Goal: Complete application form: Complete application form

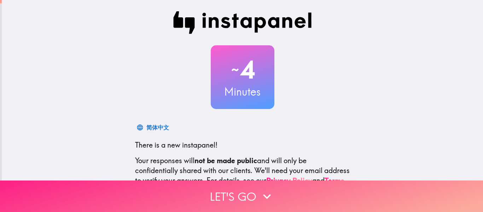
scroll to position [82, 0]
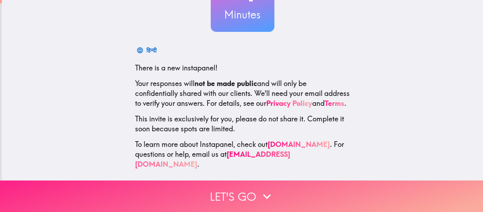
click at [265, 191] on icon "button" at bounding box center [267, 196] width 16 height 16
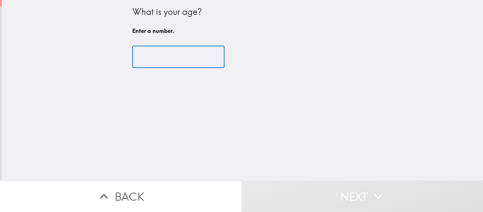
click at [185, 55] on input "number" at bounding box center [178, 57] width 92 height 22
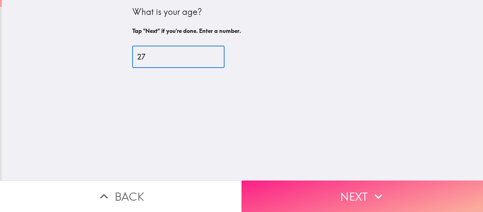
type input "27"
click at [349, 183] on button "Next" at bounding box center [361, 195] width 241 height 31
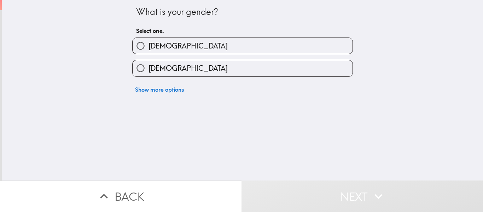
drag, startPoint x: 184, startPoint y: 68, endPoint x: 186, endPoint y: 74, distance: 6.3
click at [184, 68] on label "[DEMOGRAPHIC_DATA]" at bounding box center [243, 68] width 220 height 16
click at [148, 68] on input "[DEMOGRAPHIC_DATA]" at bounding box center [141, 68] width 16 height 16
radio input "true"
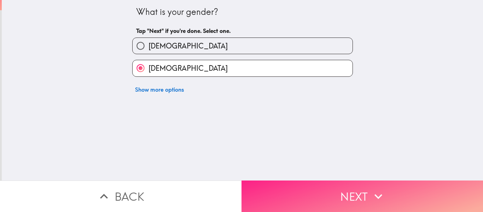
click at [320, 188] on button "Next" at bounding box center [361, 195] width 241 height 31
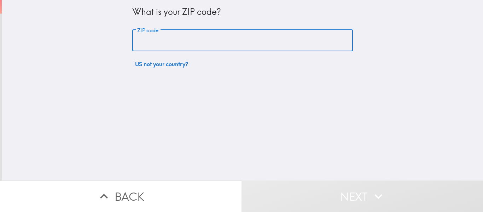
click at [189, 36] on input "ZIP code" at bounding box center [242, 41] width 221 height 22
type input "77077"
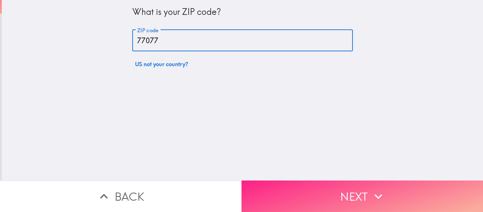
click at [337, 180] on button "Next" at bounding box center [361, 195] width 241 height 31
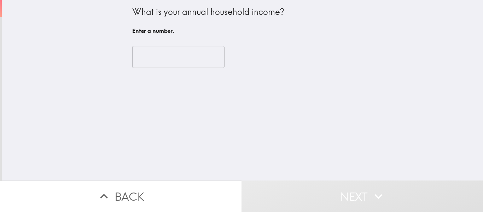
click at [170, 54] on input "number" at bounding box center [178, 57] width 92 height 22
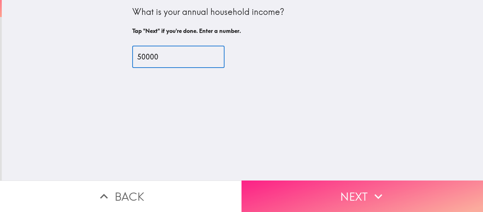
type input "50000"
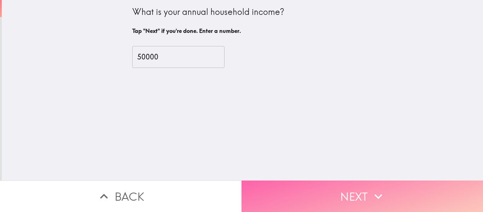
click at [332, 181] on button "Next" at bounding box center [361, 195] width 241 height 31
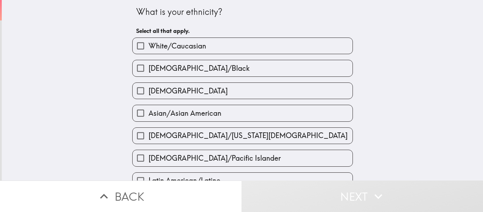
click at [218, 93] on label "[DEMOGRAPHIC_DATA]" at bounding box center [243, 91] width 220 height 16
click at [148, 93] on input "[DEMOGRAPHIC_DATA]" at bounding box center [141, 91] width 16 height 16
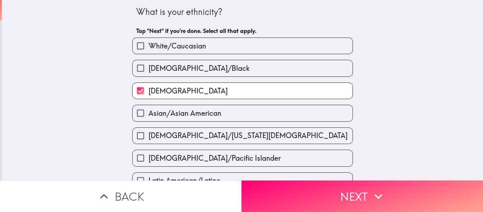
click at [175, 92] on label "[DEMOGRAPHIC_DATA]" at bounding box center [243, 91] width 220 height 16
click at [148, 92] on input "[DEMOGRAPHIC_DATA]" at bounding box center [141, 91] width 16 height 16
checkbox input "false"
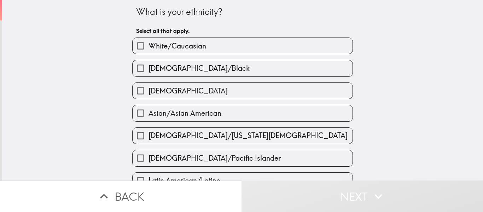
scroll to position [47, 0]
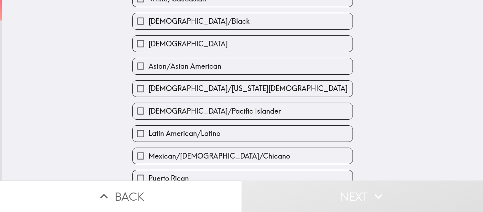
click at [186, 136] on span "Latin American/Latino" at bounding box center [184, 133] width 72 height 10
click at [148, 136] on input "Latin American/Latino" at bounding box center [141, 133] width 16 height 16
checkbox input "true"
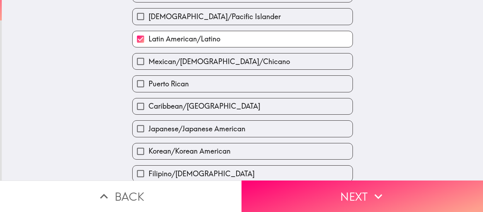
scroll to position [188, 0]
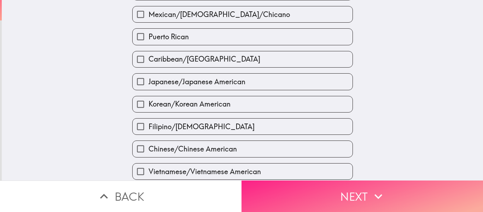
click at [367, 186] on button "Next" at bounding box center [361, 195] width 241 height 31
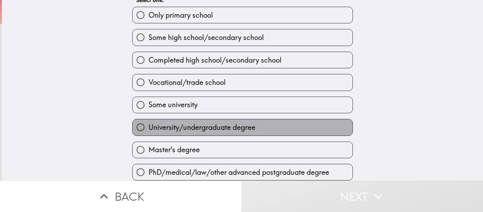
click at [225, 122] on span "University/undergraduate degree" at bounding box center [201, 127] width 107 height 10
click at [148, 122] on input "University/undergraduate degree" at bounding box center [141, 127] width 16 height 16
radio input "true"
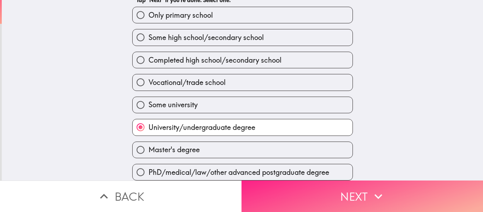
click at [351, 186] on button "Next" at bounding box center [361, 195] width 241 height 31
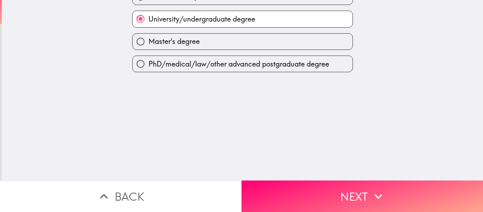
scroll to position [0, 0]
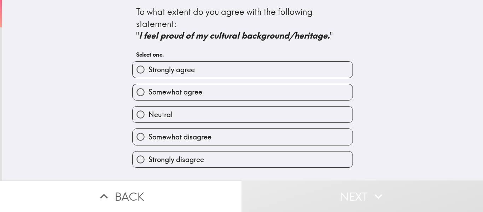
click at [293, 75] on label "Strongly agree" at bounding box center [243, 69] width 220 height 16
click at [148, 75] on input "Strongly agree" at bounding box center [141, 69] width 16 height 16
radio input "true"
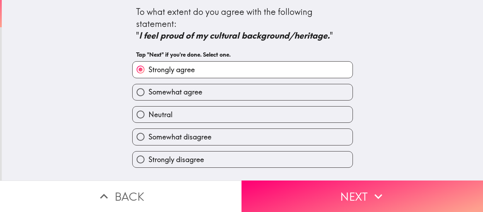
click at [374, 193] on icon "button" at bounding box center [378, 196] width 16 height 16
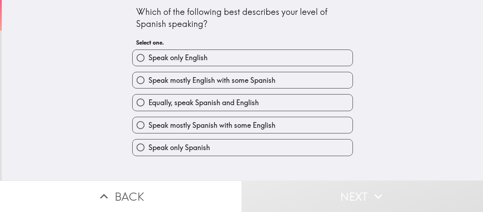
click at [238, 105] on span "Equally, speak Spanish and English" at bounding box center [203, 103] width 110 height 10
click at [148, 105] on input "Equally, speak Spanish and English" at bounding box center [141, 102] width 16 height 16
radio input "true"
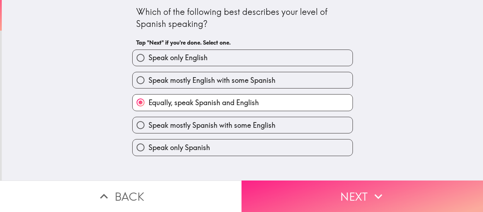
click at [359, 186] on button "Next" at bounding box center [361, 195] width 241 height 31
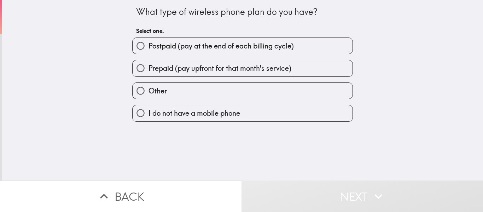
click at [228, 70] on span "Prepaid (pay upfront for that month's service)" at bounding box center [219, 68] width 143 height 10
click at [148, 70] on input "Prepaid (pay upfront for that month's service)" at bounding box center [141, 68] width 16 height 16
radio input "true"
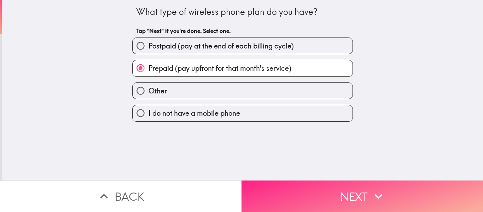
click at [325, 181] on button "Next" at bounding box center [361, 195] width 241 height 31
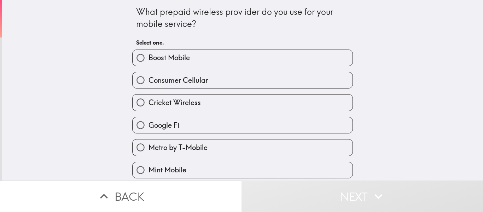
scroll to position [47, 0]
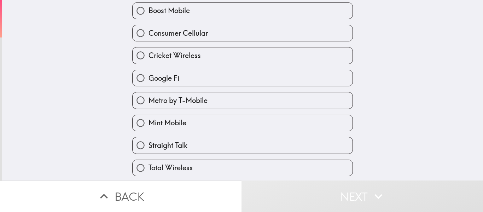
click at [212, 98] on label "Metro by T-Mobile" at bounding box center [243, 100] width 220 height 16
click at [148, 98] on input "Metro by T-Mobile" at bounding box center [141, 100] width 16 height 16
radio input "true"
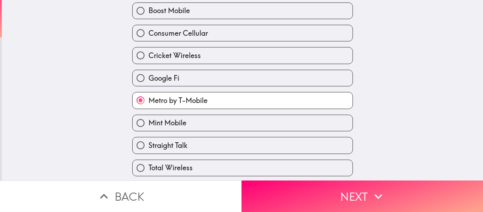
scroll to position [138, 0]
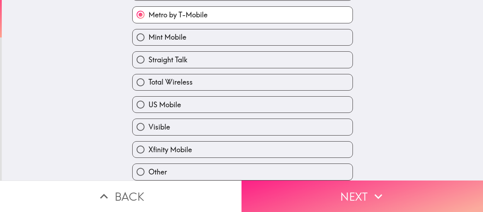
click at [365, 193] on button "Next" at bounding box center [361, 195] width 241 height 31
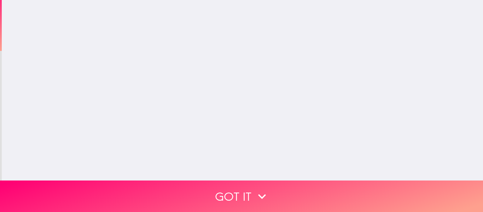
scroll to position [0, 0]
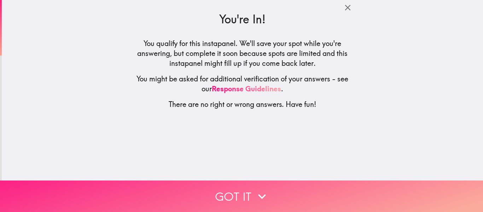
click at [268, 180] on button "Got it" at bounding box center [241, 195] width 483 height 31
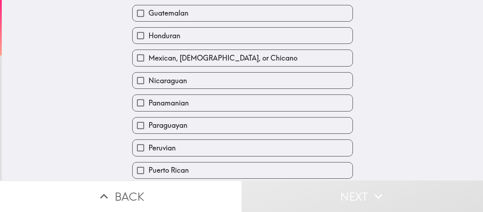
scroll to position [362, 0]
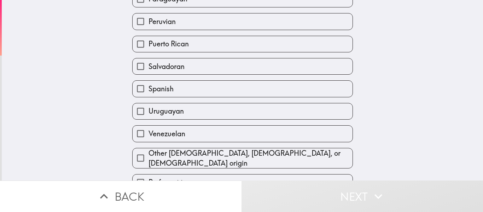
click at [163, 129] on span "Venezuelan" at bounding box center [166, 134] width 37 height 10
click at [148, 125] on input "Venezuelan" at bounding box center [141, 133] width 16 height 16
checkbox input "true"
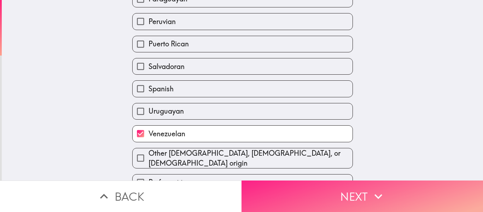
click at [347, 183] on button "Next" at bounding box center [361, 195] width 241 height 31
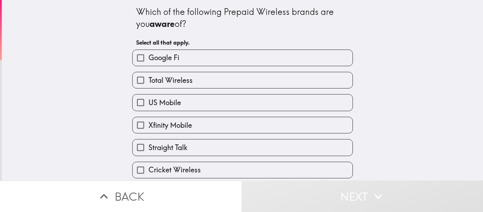
click at [183, 56] on label "Google Fi" at bounding box center [243, 58] width 220 height 16
click at [148, 56] on input "Google Fi" at bounding box center [141, 58] width 16 height 16
checkbox input "true"
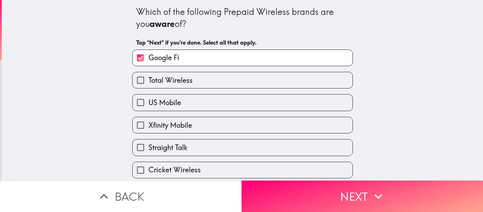
click at [179, 82] on span "Total Wireless" at bounding box center [170, 80] width 44 height 10
click at [148, 82] on input "Total Wireless" at bounding box center [141, 80] width 16 height 16
checkbox input "true"
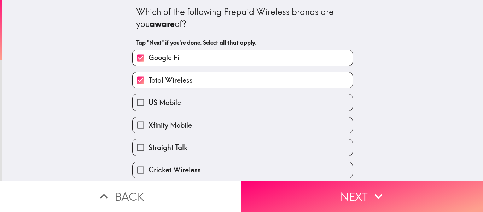
drag, startPoint x: 172, startPoint y: 102, endPoint x: 176, endPoint y: 121, distance: 19.5
click at [172, 105] on span "US Mobile" at bounding box center [164, 103] width 33 height 10
click at [148, 105] on input "US Mobile" at bounding box center [141, 102] width 16 height 16
checkbox input "true"
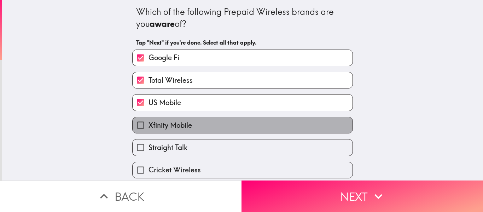
click at [176, 124] on span "Xfinity Mobile" at bounding box center [169, 125] width 43 height 10
click at [148, 124] on input "Xfinity Mobile" at bounding box center [141, 125] width 16 height 16
checkbox input "true"
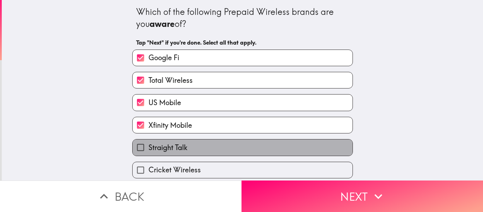
click at [165, 153] on label "Straight Talk" at bounding box center [243, 147] width 220 height 16
click at [148, 153] on input "Straight Talk" at bounding box center [141, 147] width 16 height 16
checkbox input "true"
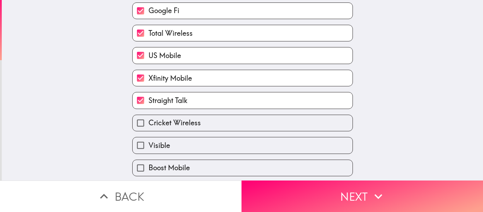
scroll to position [94, 0]
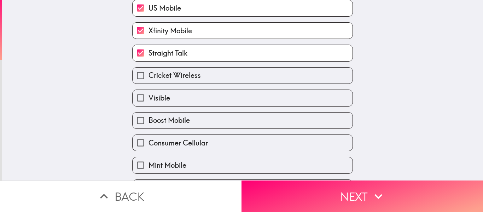
click at [204, 72] on label "Cricket Wireless" at bounding box center [243, 76] width 220 height 16
click at [148, 72] on input "Cricket Wireless" at bounding box center [141, 76] width 16 height 16
checkbox input "true"
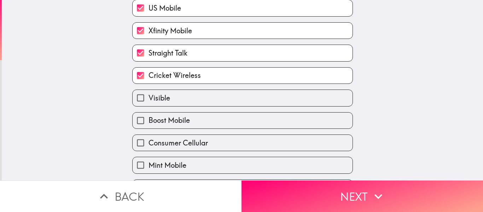
drag, startPoint x: 184, startPoint y: 99, endPoint x: 191, endPoint y: 106, distance: 9.5
click at [185, 101] on label "Visible" at bounding box center [243, 98] width 220 height 16
click at [148, 101] on input "Visible" at bounding box center [141, 98] width 16 height 16
checkbox input "true"
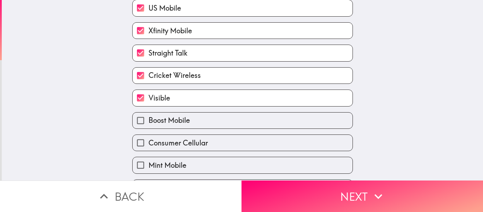
click at [190, 116] on label "Boost Mobile" at bounding box center [243, 120] width 220 height 16
click at [148, 116] on input "Boost Mobile" at bounding box center [141, 120] width 16 height 16
checkbox input "true"
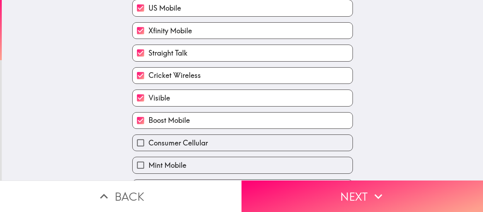
scroll to position [138, 0]
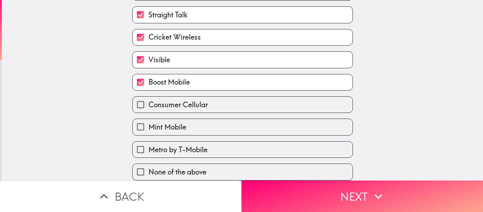
click at [187, 119] on label "Mint Mobile" at bounding box center [243, 127] width 220 height 16
click at [148, 119] on input "Mint Mobile" at bounding box center [141, 127] width 16 height 16
checkbox input "true"
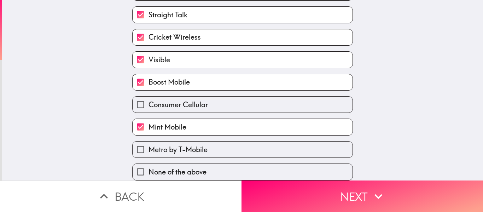
click at [190, 141] on label "Metro by T-Mobile" at bounding box center [243, 149] width 220 height 16
click at [148, 141] on input "Metro by T-Mobile" at bounding box center [141, 149] width 16 height 16
checkbox input "true"
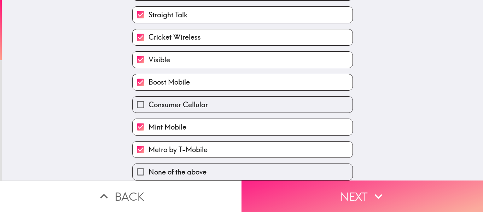
click at [343, 198] on button "Next" at bounding box center [361, 195] width 241 height 31
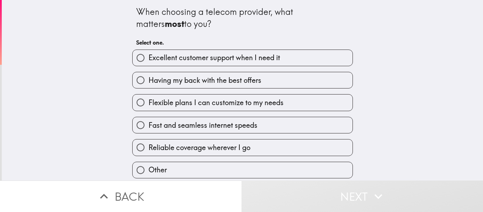
click at [279, 55] on label "Excellent customer support when I need it" at bounding box center [243, 58] width 220 height 16
click at [148, 55] on input "Excellent customer support when I need it" at bounding box center [141, 58] width 16 height 16
radio input "true"
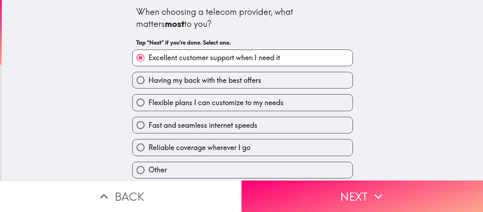
click at [281, 123] on label "Fast and seamless internet speeds" at bounding box center [243, 125] width 220 height 16
click at [148, 123] on input "Fast and seamless internet speeds" at bounding box center [141, 125] width 16 height 16
radio input "true"
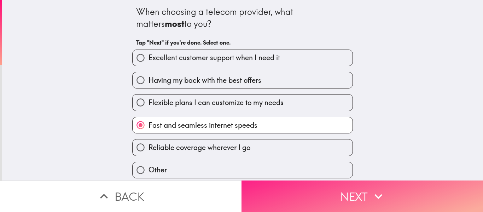
click at [337, 183] on button "Next" at bounding box center [361, 195] width 241 height 31
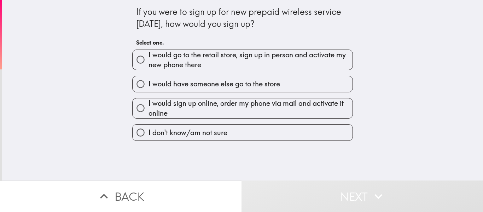
click at [219, 57] on span "I would go to the retail store, sign up in person and activate my new phone the…" at bounding box center [250, 60] width 204 height 20
click at [148, 57] on input "I would go to the retail store, sign up in person and activate my new phone the…" at bounding box center [141, 60] width 16 height 16
radio input "true"
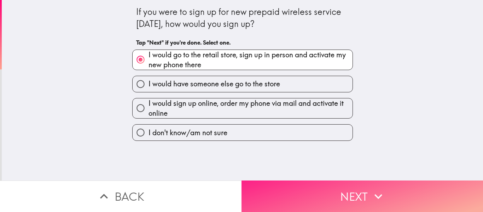
click at [341, 188] on button "Next" at bounding box center [361, 195] width 241 height 31
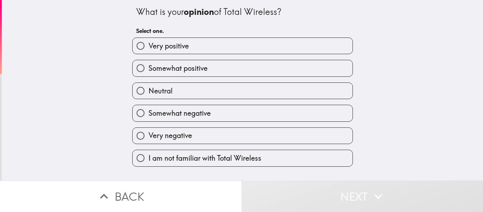
click at [212, 50] on label "Very positive" at bounding box center [243, 46] width 220 height 16
click at [148, 50] on input "Very positive" at bounding box center [141, 46] width 16 height 16
radio input "true"
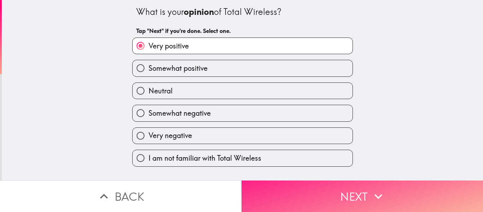
click at [342, 188] on button "Next" at bounding box center [361, 195] width 241 height 31
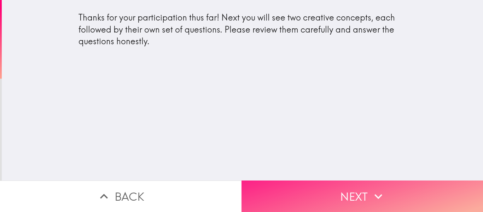
click at [346, 191] on button "Next" at bounding box center [361, 195] width 241 height 31
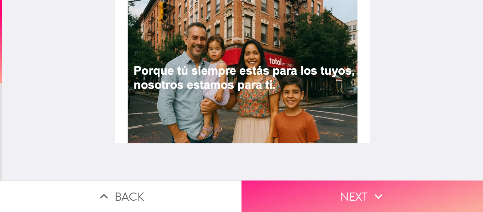
click at [384, 180] on button "Next" at bounding box center [361, 195] width 241 height 31
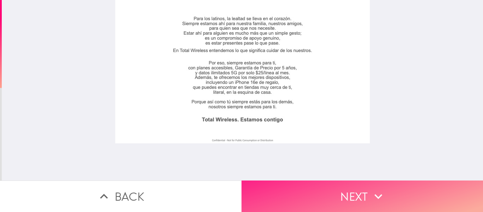
click at [344, 185] on button "Next" at bounding box center [361, 195] width 241 height 31
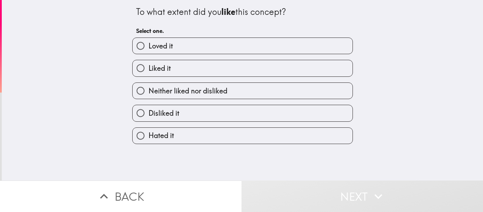
drag, startPoint x: 237, startPoint y: 37, endPoint x: 236, endPoint y: 44, distance: 7.5
click at [236, 44] on div "Loved it" at bounding box center [240, 43] width 226 height 22
click at [246, 53] on label "Loved it" at bounding box center [243, 46] width 220 height 16
click at [148, 53] on input "Loved it" at bounding box center [141, 46] width 16 height 16
radio input "true"
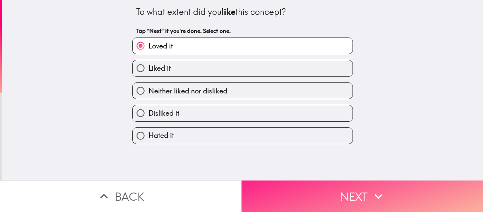
click at [357, 192] on button "Next" at bounding box center [361, 195] width 241 height 31
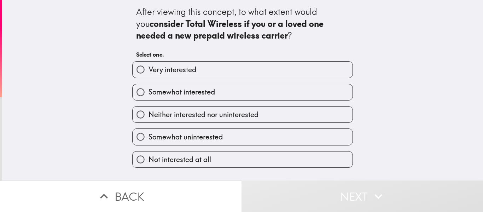
click at [228, 71] on label "Very interested" at bounding box center [243, 69] width 220 height 16
click at [148, 71] on input "Very interested" at bounding box center [141, 69] width 16 height 16
radio input "true"
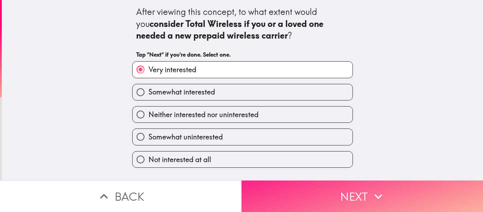
click at [346, 187] on button "Next" at bounding box center [361, 195] width 241 height 31
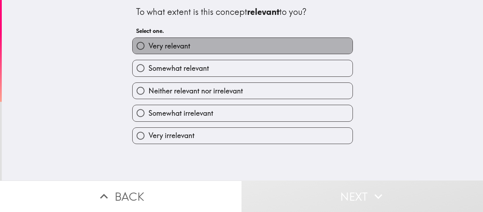
click at [281, 48] on label "Very relevant" at bounding box center [243, 46] width 220 height 16
click at [148, 48] on input "Very relevant" at bounding box center [141, 46] width 16 height 16
radio input "true"
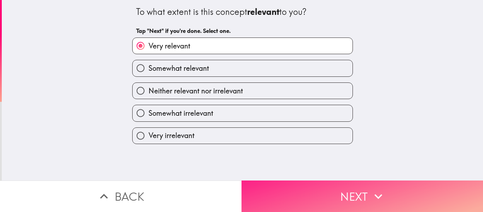
click at [349, 189] on button "Next" at bounding box center [361, 195] width 241 height 31
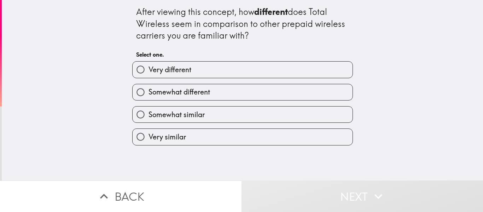
click at [261, 69] on label "Very different" at bounding box center [243, 69] width 220 height 16
click at [148, 69] on input "Very different" at bounding box center [141, 69] width 16 height 16
radio input "true"
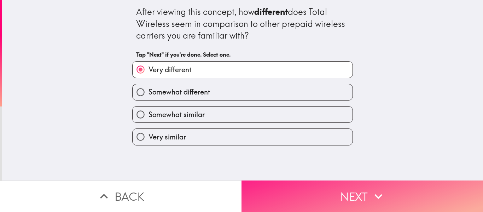
click at [310, 188] on button "Next" at bounding box center [361, 195] width 241 height 31
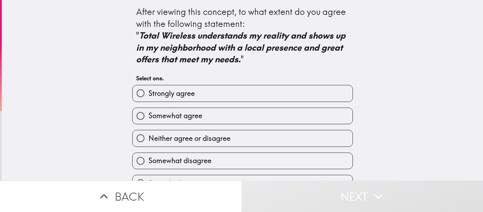
click at [213, 84] on div "Strongly agree" at bounding box center [240, 90] width 226 height 22
click at [212, 93] on label "Strongly agree" at bounding box center [243, 93] width 220 height 16
click at [148, 93] on input "Strongly agree" at bounding box center [141, 93] width 16 height 16
radio input "true"
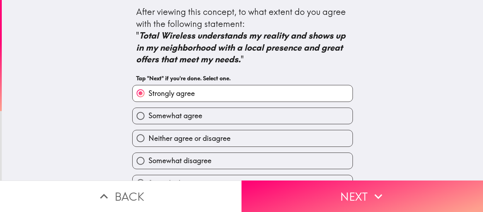
scroll to position [16, 0]
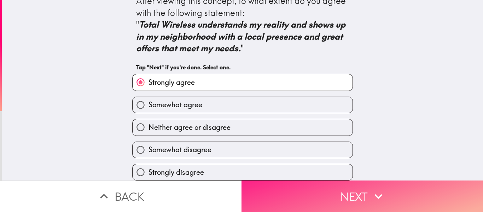
click at [362, 189] on button "Next" at bounding box center [361, 195] width 241 height 31
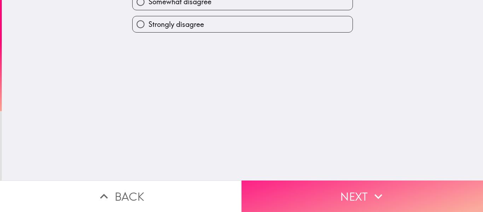
scroll to position [0, 0]
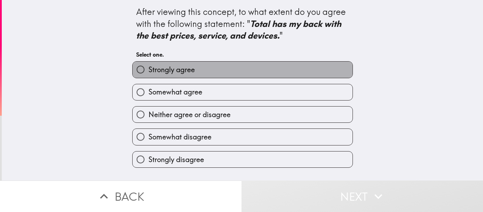
click at [286, 72] on label "Strongly agree" at bounding box center [243, 69] width 220 height 16
click at [148, 72] on input "Strongly agree" at bounding box center [141, 69] width 16 height 16
radio input "true"
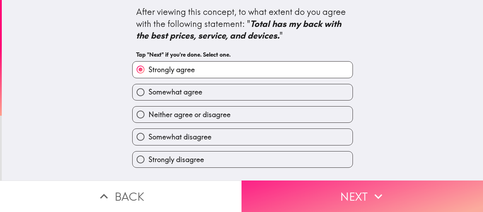
click at [365, 195] on button "Next" at bounding box center [361, 195] width 241 height 31
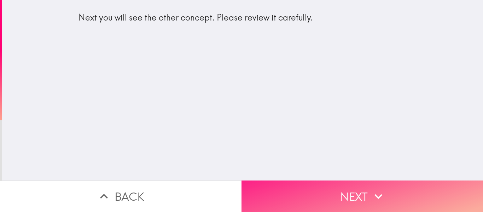
click at [353, 199] on button "Next" at bounding box center [361, 195] width 241 height 31
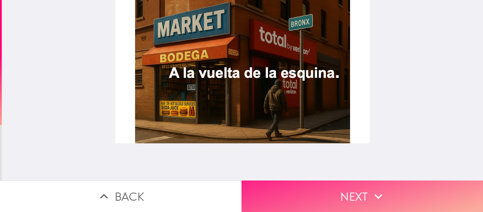
click at [354, 195] on button "Next" at bounding box center [361, 195] width 241 height 31
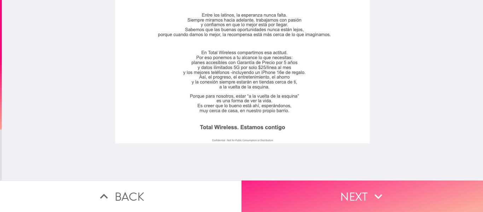
click at [395, 192] on button "Next" at bounding box center [361, 195] width 241 height 31
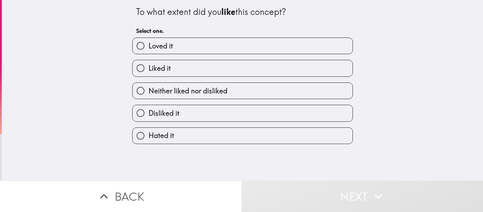
click at [275, 44] on label "Loved it" at bounding box center [243, 46] width 220 height 16
click at [148, 44] on input "Loved it" at bounding box center [141, 46] width 16 height 16
radio input "true"
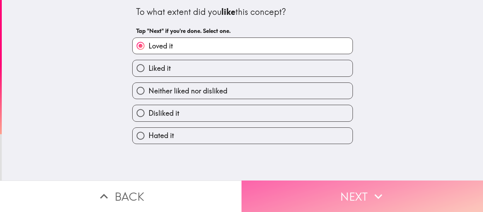
click at [362, 182] on button "Next" at bounding box center [361, 195] width 241 height 31
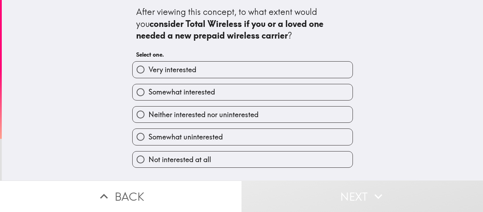
click at [291, 77] on label "Very interested" at bounding box center [243, 69] width 220 height 16
click at [148, 77] on input "Very interested" at bounding box center [141, 69] width 16 height 16
radio input "true"
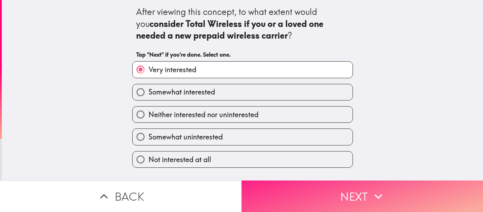
click at [340, 184] on button "Next" at bounding box center [361, 195] width 241 height 31
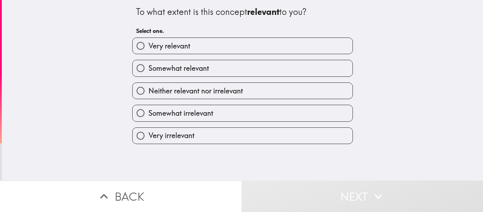
click at [237, 43] on label "Very relevant" at bounding box center [243, 46] width 220 height 16
click at [148, 43] on input "Very relevant" at bounding box center [141, 46] width 16 height 16
radio input "true"
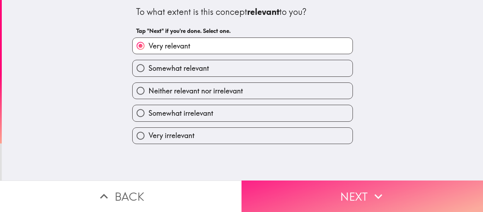
click at [339, 181] on button "Next" at bounding box center [361, 195] width 241 height 31
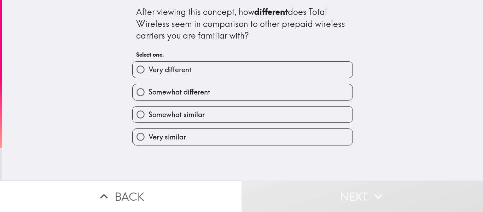
click at [243, 63] on label "Very different" at bounding box center [243, 69] width 220 height 16
click at [148, 63] on input "Very different" at bounding box center [141, 69] width 16 height 16
radio input "true"
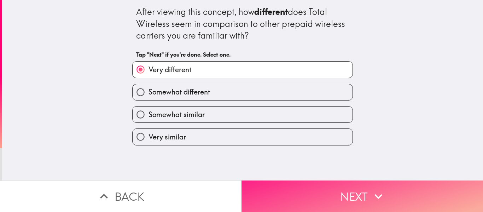
click at [301, 181] on button "Next" at bounding box center [361, 195] width 241 height 31
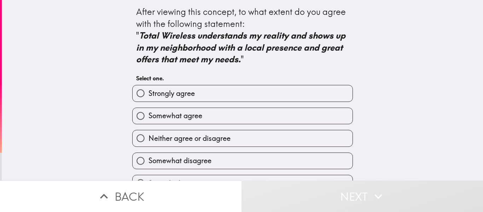
click at [268, 97] on label "Strongly agree" at bounding box center [243, 93] width 220 height 16
click at [148, 97] on input "Strongly agree" at bounding box center [141, 93] width 16 height 16
radio input "true"
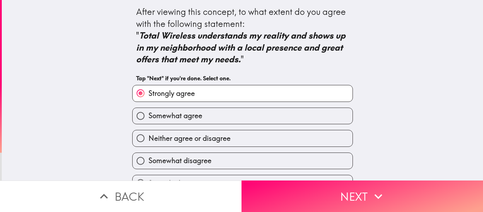
scroll to position [16, 0]
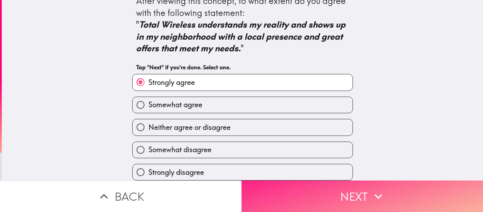
click at [344, 193] on button "Next" at bounding box center [361, 195] width 241 height 31
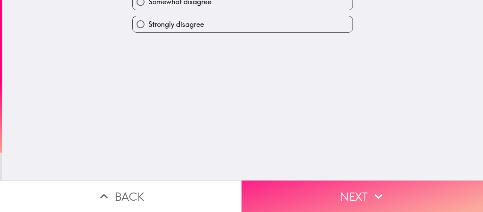
scroll to position [0, 0]
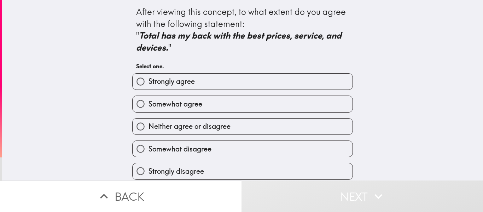
click at [263, 83] on label "Strongly agree" at bounding box center [243, 82] width 220 height 16
click at [148, 83] on input "Strongly agree" at bounding box center [141, 82] width 16 height 16
radio input "true"
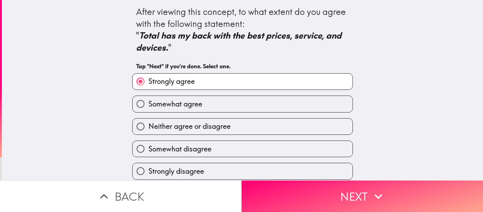
scroll to position [5, 0]
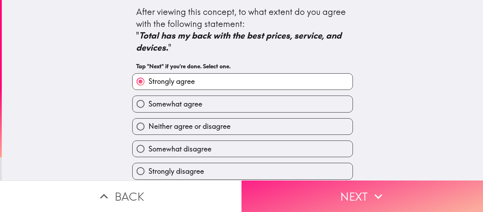
click at [387, 184] on button "Next" at bounding box center [361, 195] width 241 height 31
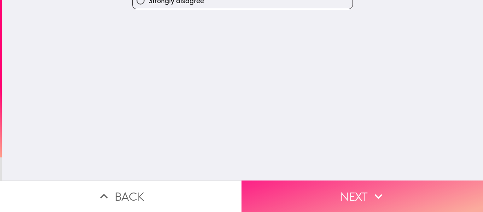
scroll to position [0, 0]
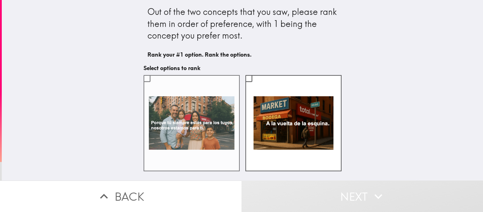
click at [167, 86] on label at bounding box center [191, 123] width 96 height 96
click at [155, 86] on input "checkbox" at bounding box center [147, 78] width 16 height 16
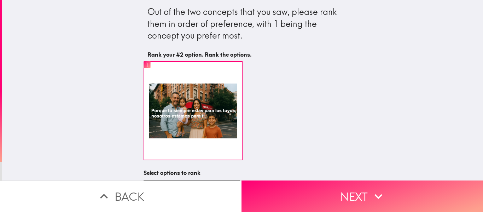
click at [282, 102] on div "1" at bounding box center [242, 110] width 198 height 99
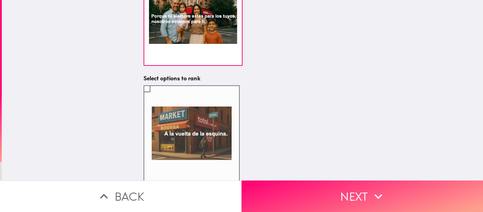
click at [208, 134] on label at bounding box center [191, 133] width 96 height 96
click at [155, 96] on input "checkbox" at bounding box center [147, 89] width 16 height 16
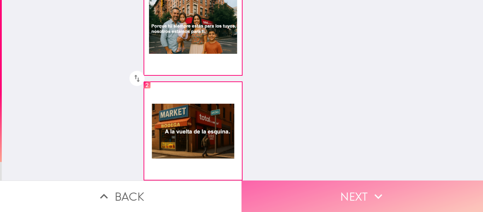
click at [344, 185] on button "Next" at bounding box center [361, 195] width 241 height 31
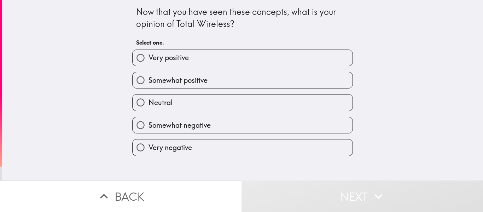
click at [280, 61] on label "Very positive" at bounding box center [243, 58] width 220 height 16
click at [148, 61] on input "Very positive" at bounding box center [141, 58] width 16 height 16
radio input "true"
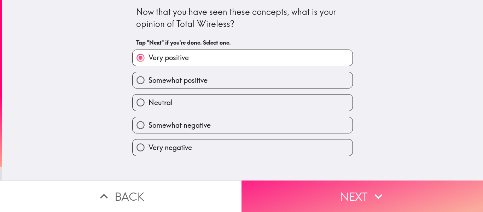
click at [346, 187] on button "Next" at bounding box center [361, 195] width 241 height 31
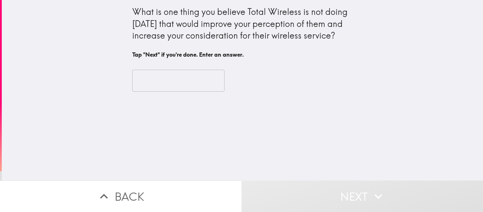
drag, startPoint x: 141, startPoint y: 73, endPoint x: 150, endPoint y: 86, distance: 15.7
click at [147, 82] on input "text" at bounding box center [178, 81] width 92 height 22
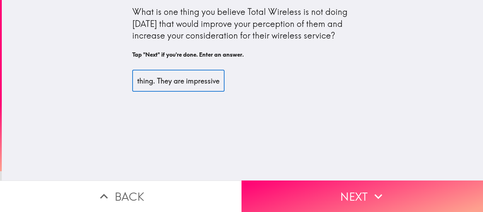
scroll to position [0, 47]
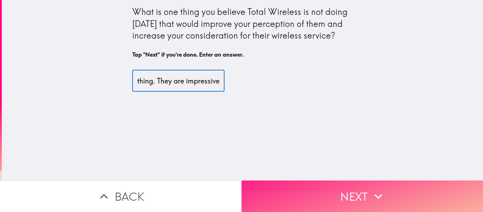
type input "right now, nothing. They are impressive"
click at [382, 182] on button "Next" at bounding box center [361, 195] width 241 height 31
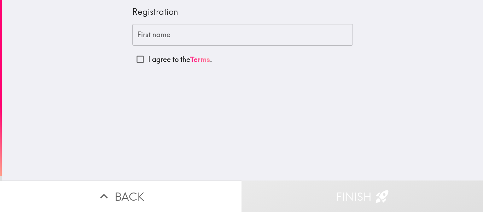
click at [220, 35] on input "First name" at bounding box center [242, 35] width 221 height 22
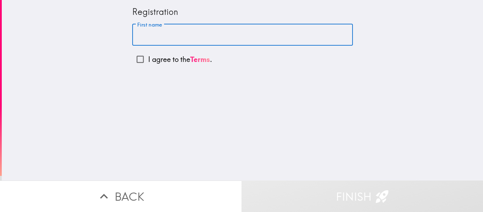
type input "[PERSON_NAME]"
click at [153, 56] on p "I agree to the Terms ." at bounding box center [180, 59] width 64 height 10
click at [148, 56] on input "I agree to the Terms ." at bounding box center [140, 59] width 16 height 16
checkbox input "true"
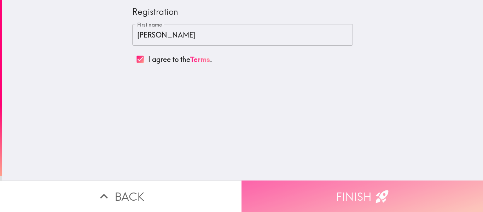
click at [358, 189] on button "Finish" at bounding box center [361, 195] width 241 height 31
